Goal: Find specific page/section: Find specific page/section

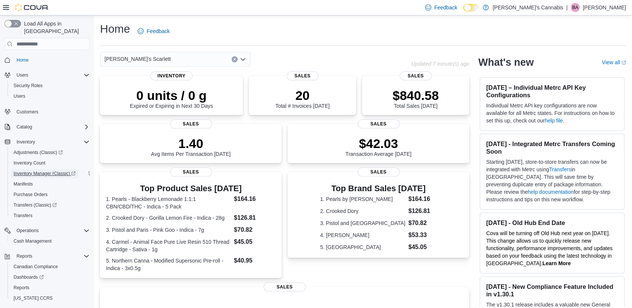
click at [39, 171] on span "Inventory Manager (Classic)" at bounding box center [45, 174] width 62 height 6
